Goal: Task Accomplishment & Management: Manage account settings

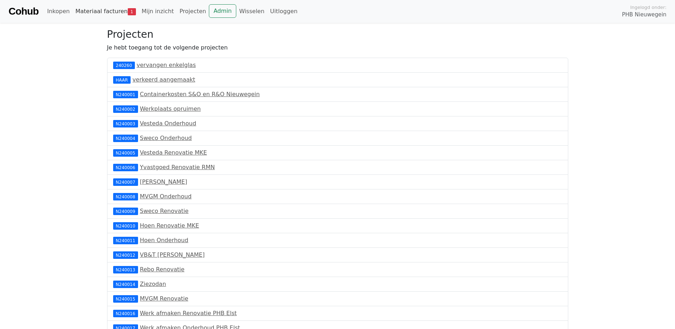
click at [89, 12] on link "Materiaal facturen 1" at bounding box center [106, 11] width 66 height 14
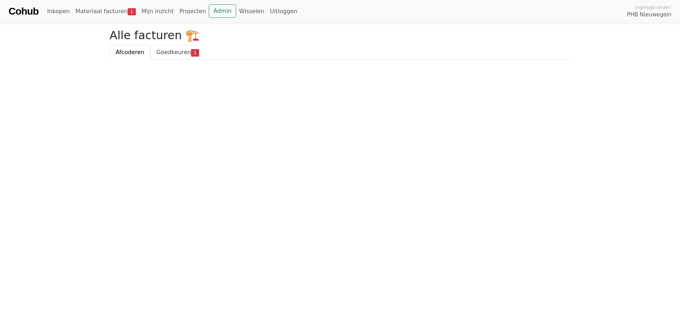
click at [160, 52] on span "Goedkeuren" at bounding box center [174, 52] width 35 height 7
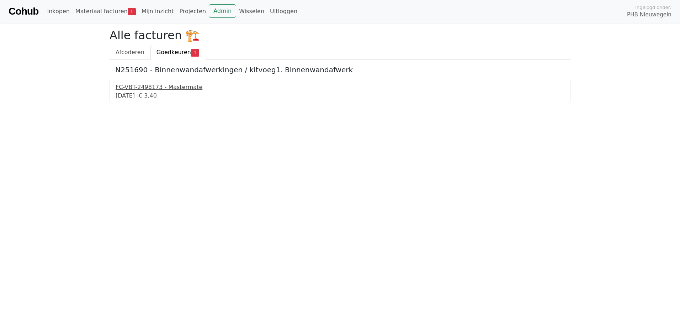
click at [163, 91] on div "FC-VBT-2498173 - Mastermate" at bounding box center [340, 87] width 449 height 9
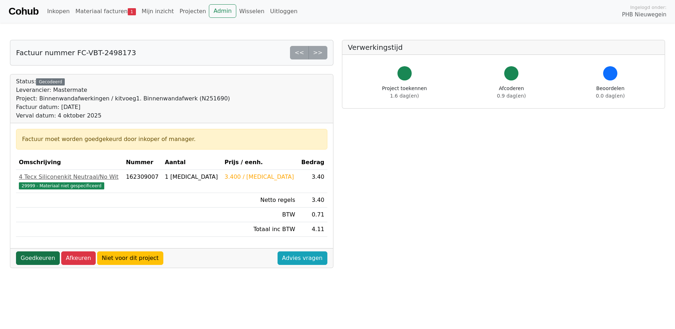
click at [25, 259] on link "Goedkeuren" at bounding box center [38, 258] width 44 height 14
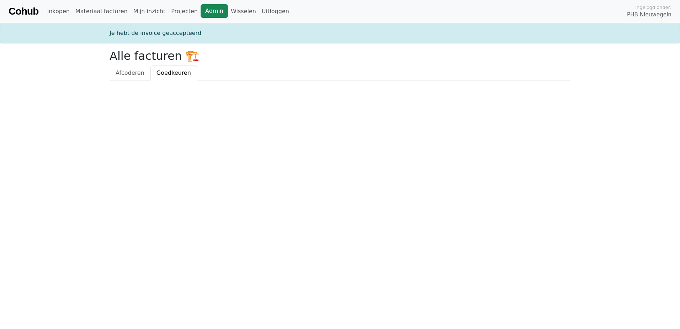
click at [201, 13] on link "Admin" at bounding box center [214, 11] width 27 height 14
